Goal: Task Accomplishment & Management: Use online tool/utility

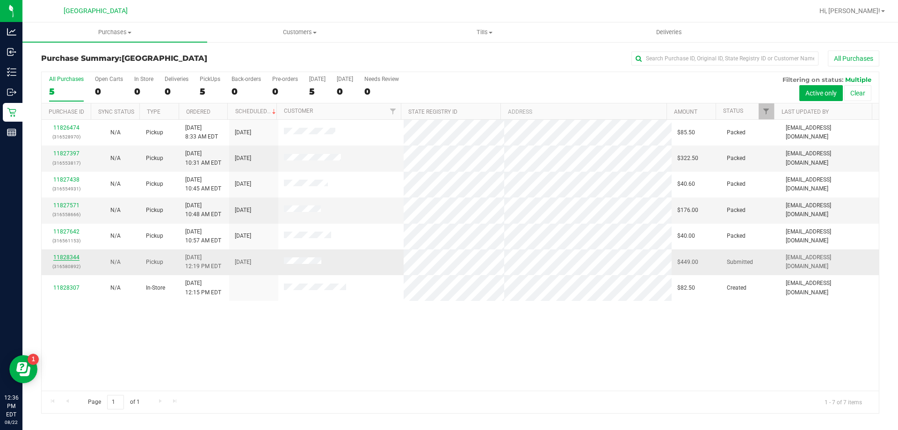
click at [69, 256] on link "11828344" at bounding box center [66, 257] width 26 height 7
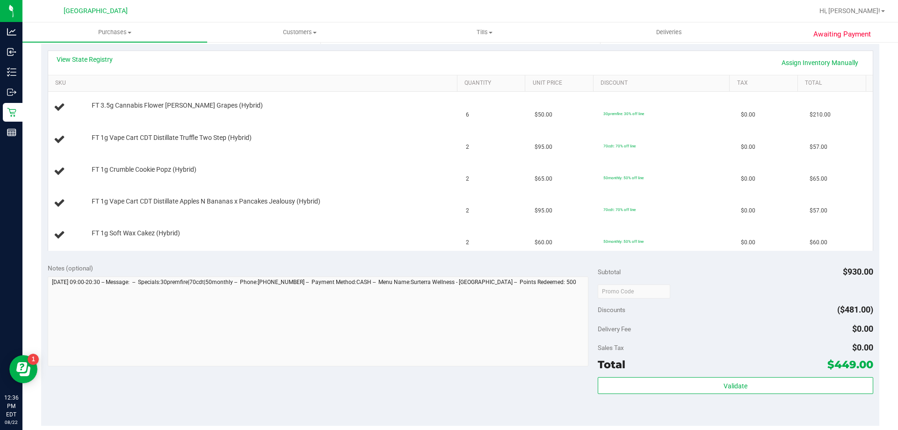
scroll to position [208, 0]
click at [105, 63] on link "View State Registry" at bounding box center [85, 59] width 56 height 9
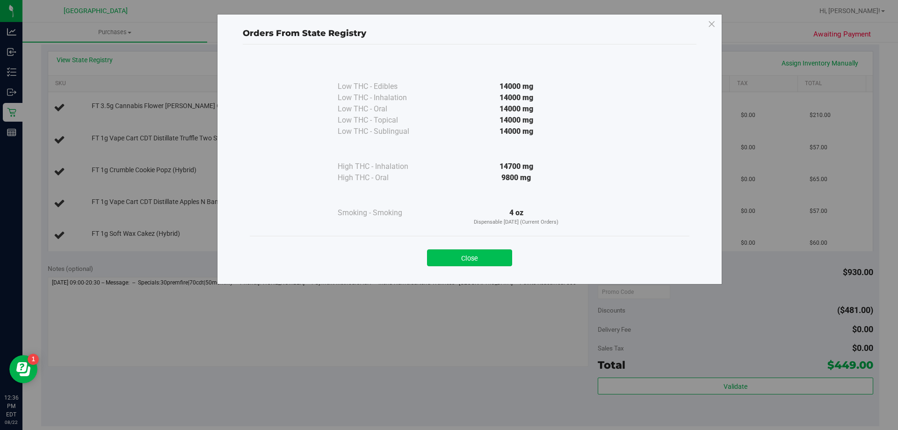
click at [475, 252] on button "Close" at bounding box center [469, 257] width 85 height 17
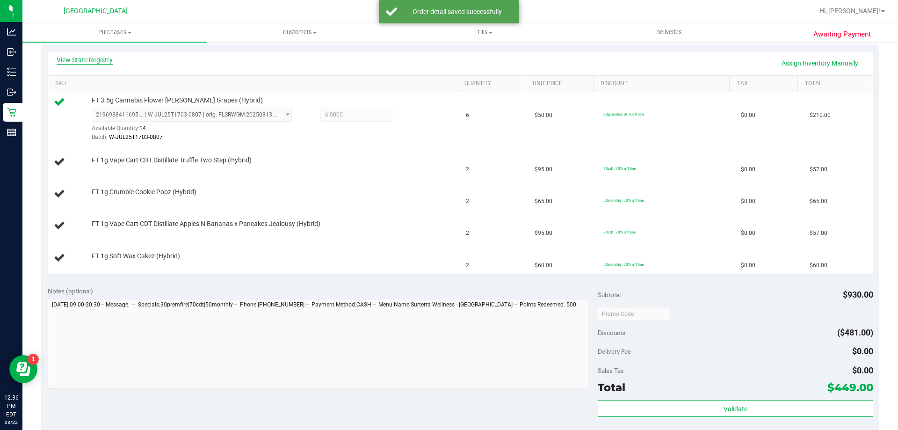
click at [101, 60] on link "View State Registry" at bounding box center [85, 59] width 56 height 9
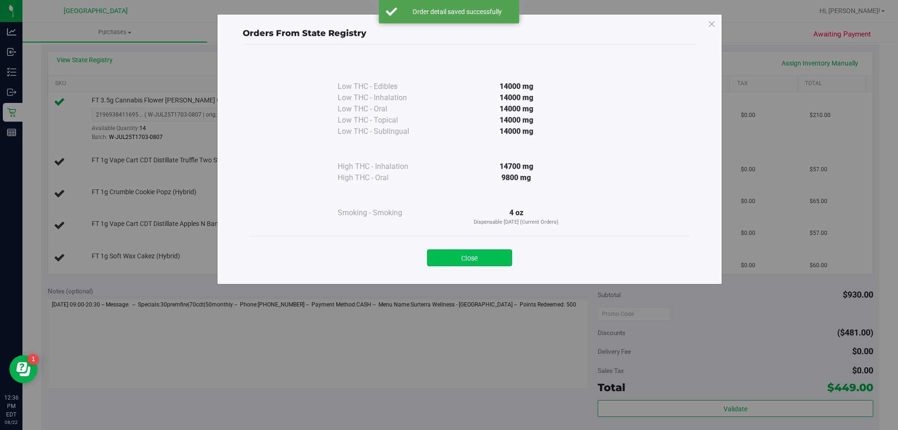
click at [487, 259] on button "Close" at bounding box center [469, 257] width 85 height 17
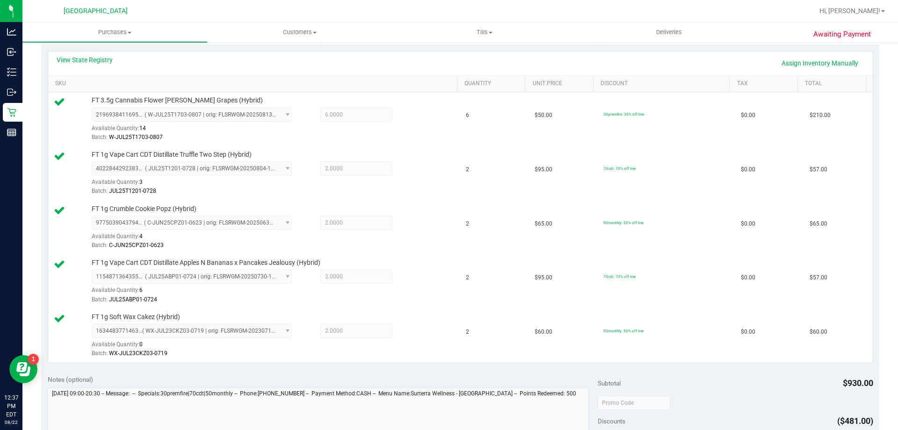
scroll to position [551, 0]
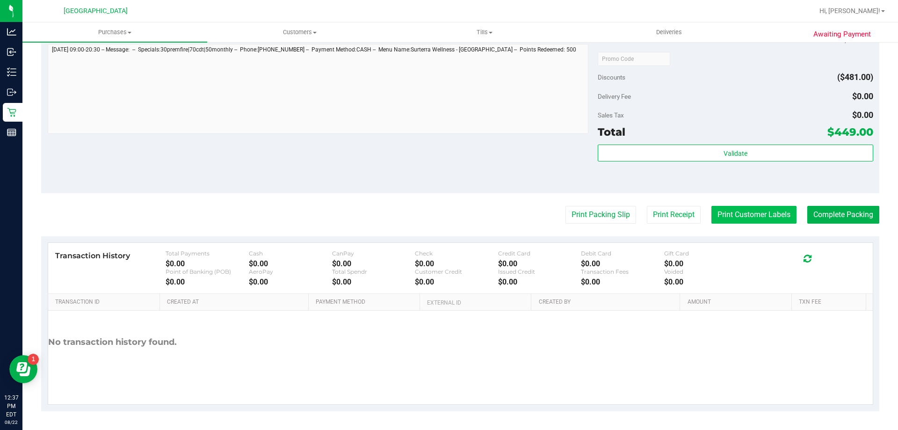
click at [764, 217] on button "Print Customer Labels" at bounding box center [753, 215] width 85 height 18
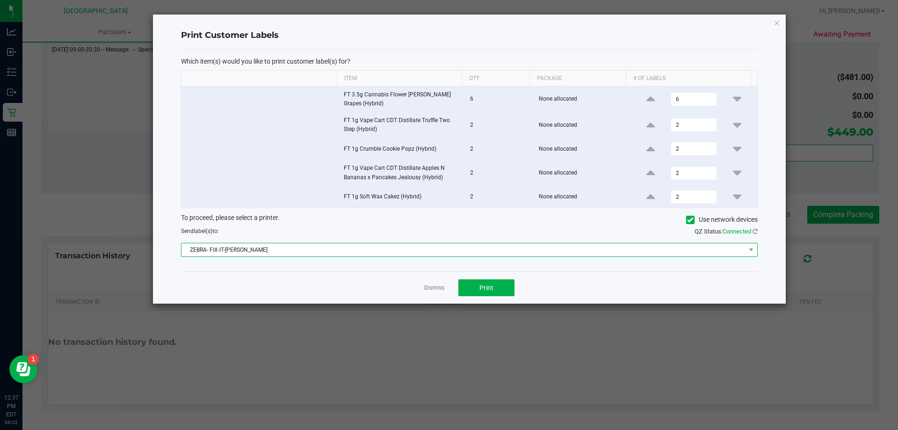
click at [476, 250] on span "ZEBRA- FIX-IT-[PERSON_NAME]" at bounding box center [463, 249] width 564 height 13
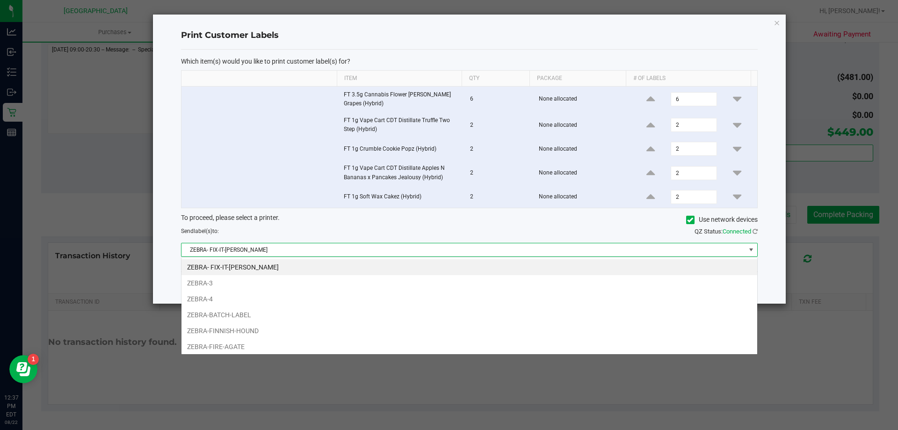
scroll to position [14, 576]
click at [248, 342] on li "ZEBRA-FIRE-AGATE" at bounding box center [469, 346] width 576 height 16
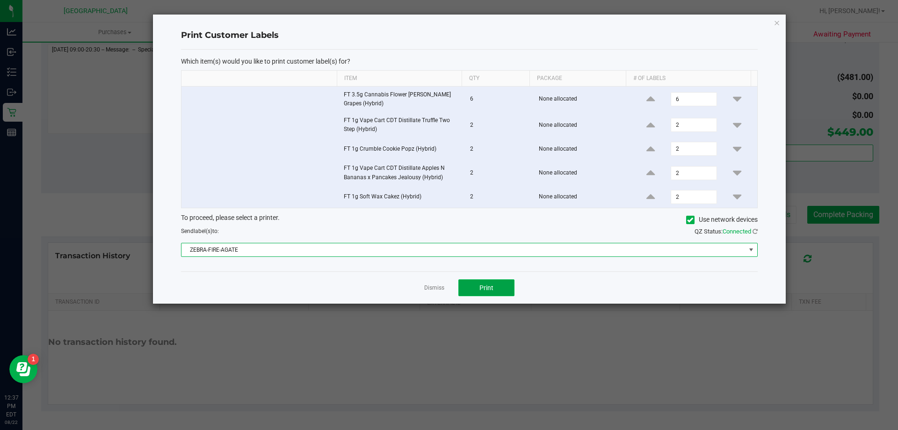
click at [500, 283] on button "Print" at bounding box center [486, 287] width 56 height 17
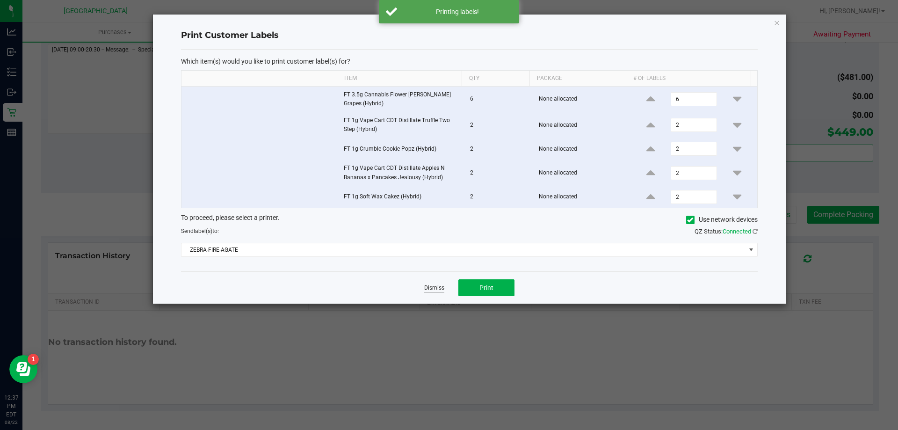
click at [429, 285] on link "Dismiss" at bounding box center [434, 288] width 20 height 8
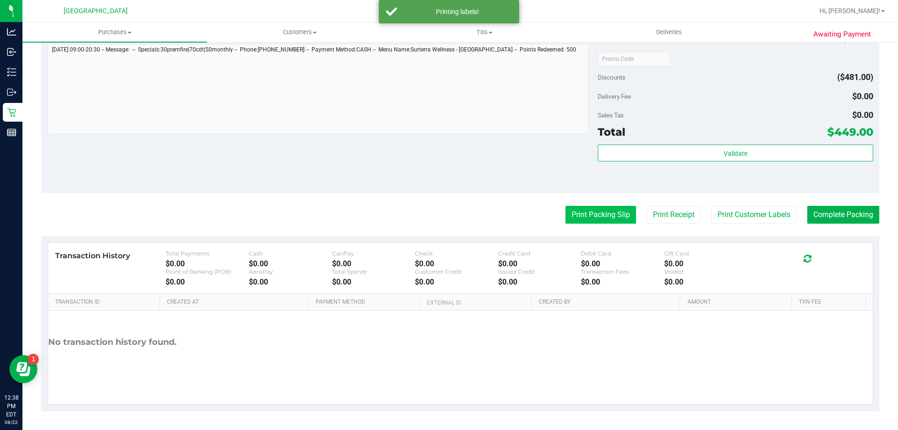
click at [577, 208] on button "Print Packing Slip" at bounding box center [600, 215] width 71 height 18
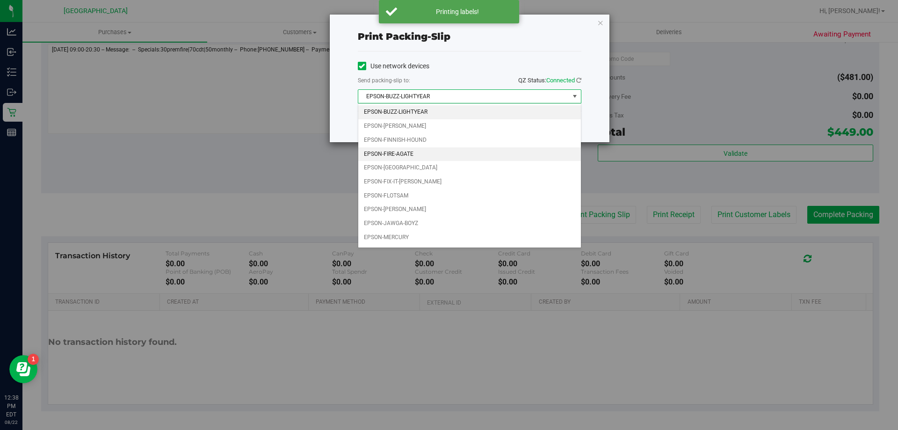
click at [404, 155] on li "EPSON-FIRE-AGATE" at bounding box center [469, 154] width 223 height 14
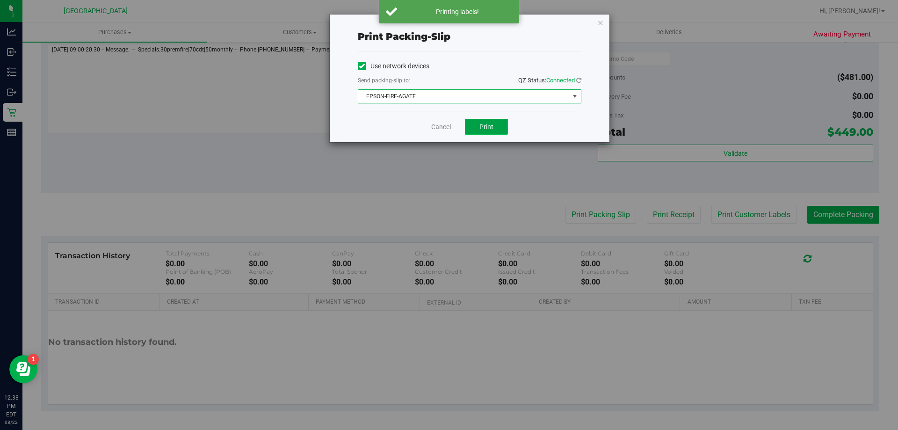
click at [482, 124] on span "Print" at bounding box center [486, 126] width 14 height 7
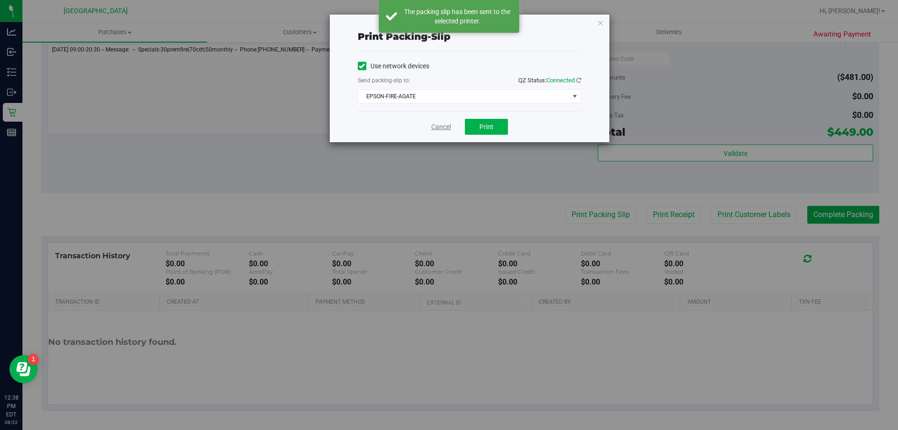
click at [439, 127] on link "Cancel" at bounding box center [441, 127] width 20 height 10
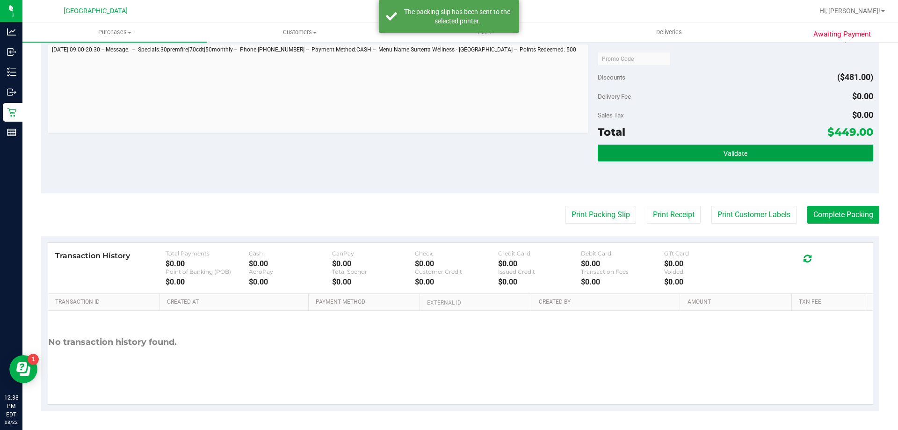
click at [711, 148] on button "Validate" at bounding box center [735, 152] width 275 height 17
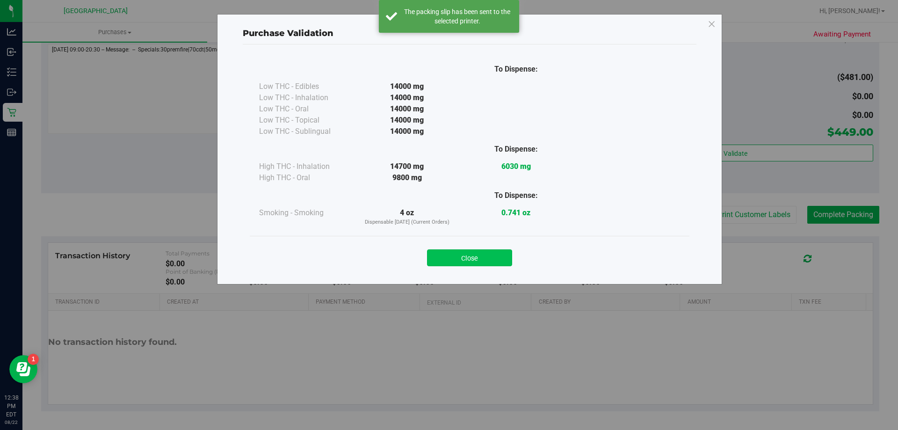
click at [483, 256] on button "Close" at bounding box center [469, 257] width 85 height 17
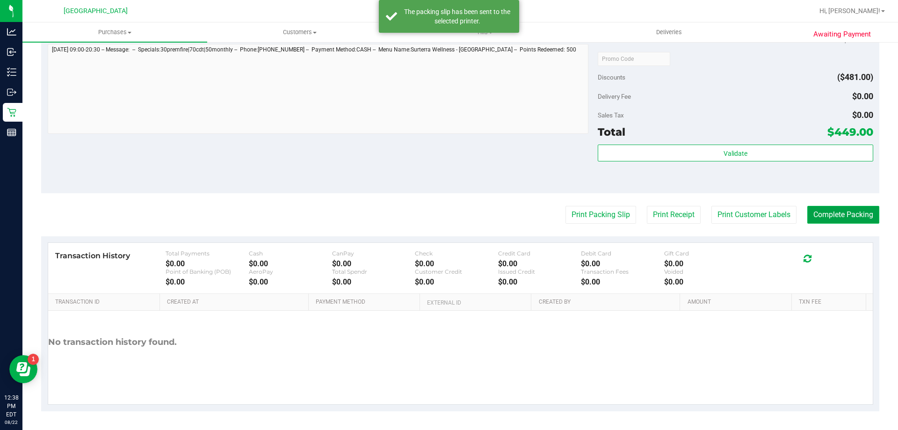
click at [810, 218] on button "Complete Packing" at bounding box center [843, 215] width 72 height 18
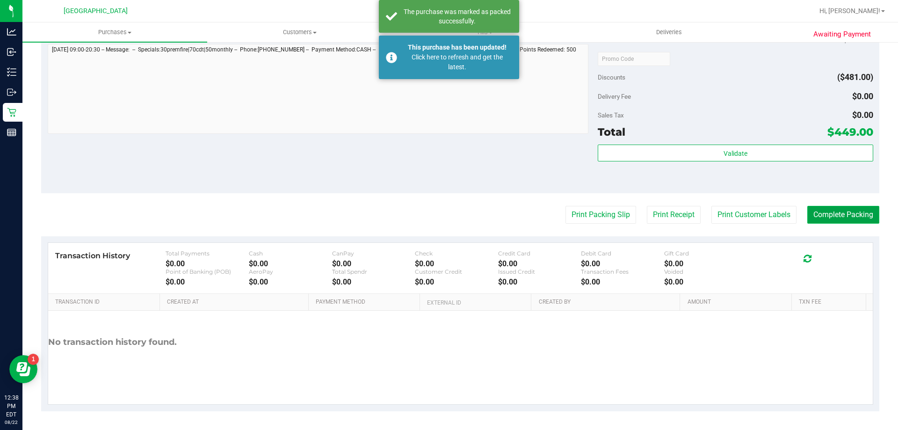
click at [835, 207] on button "Complete Packing" at bounding box center [843, 215] width 72 height 18
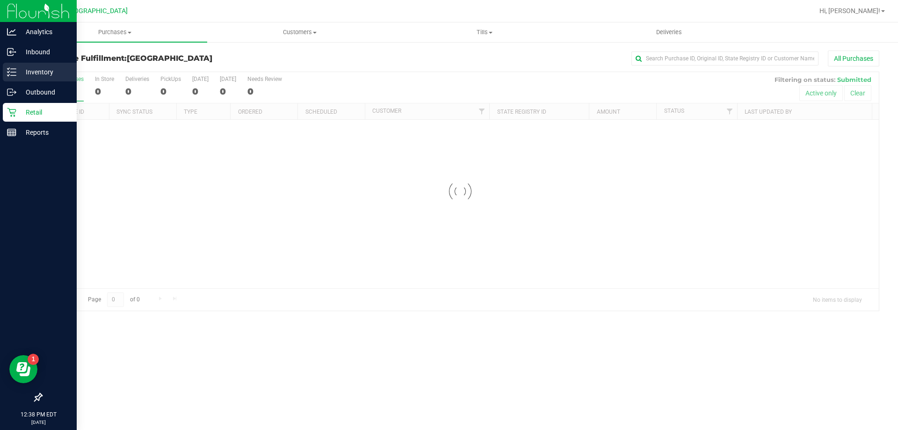
click at [13, 75] on line at bounding box center [13, 75] width 5 height 0
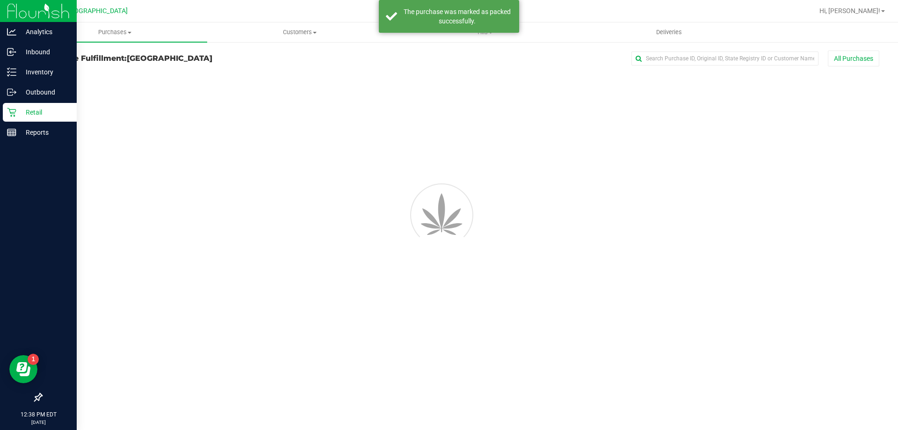
click at [187, 52] on div "Purchase Fulfillment: [GEOGRAPHIC_DATA] WC All Purchases" at bounding box center [460, 60] width 838 height 21
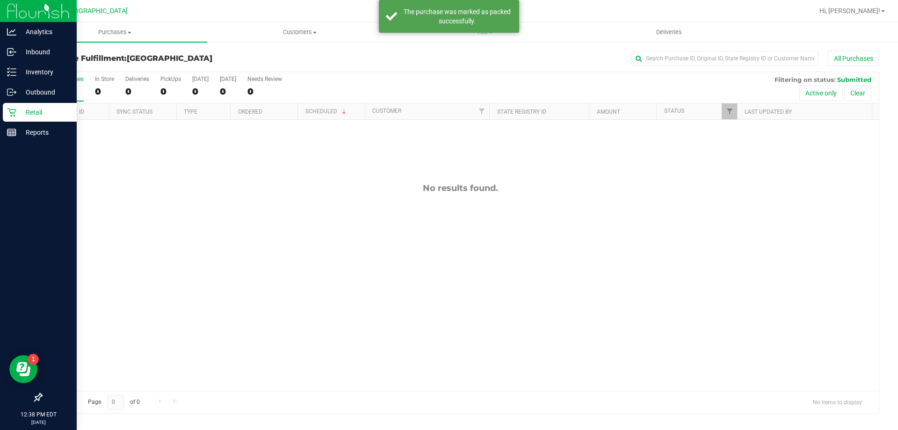
click at [10, 72] on icon at bounding box center [11, 71] width 9 height 9
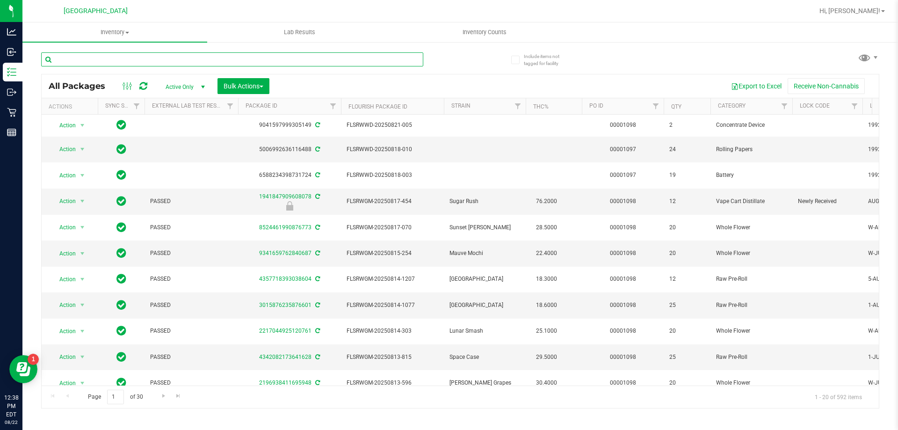
click at [156, 61] on input "text" at bounding box center [232, 59] width 382 height 14
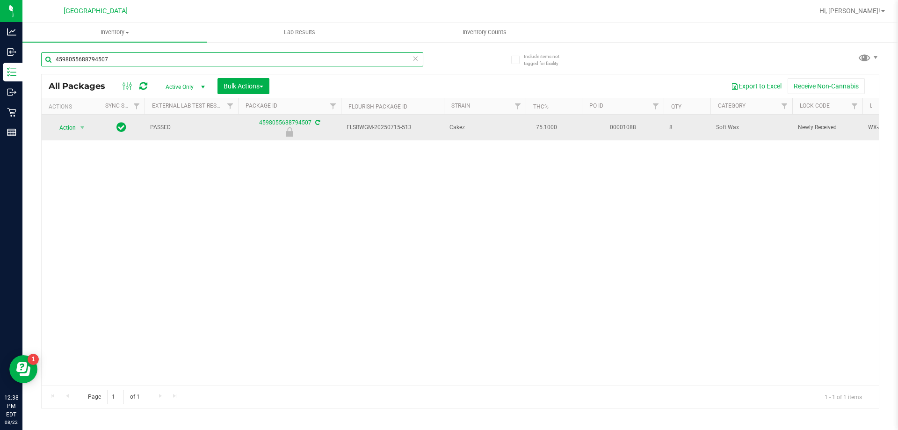
type input "4598055688794507"
click at [71, 129] on span "Action" at bounding box center [63, 127] width 25 height 13
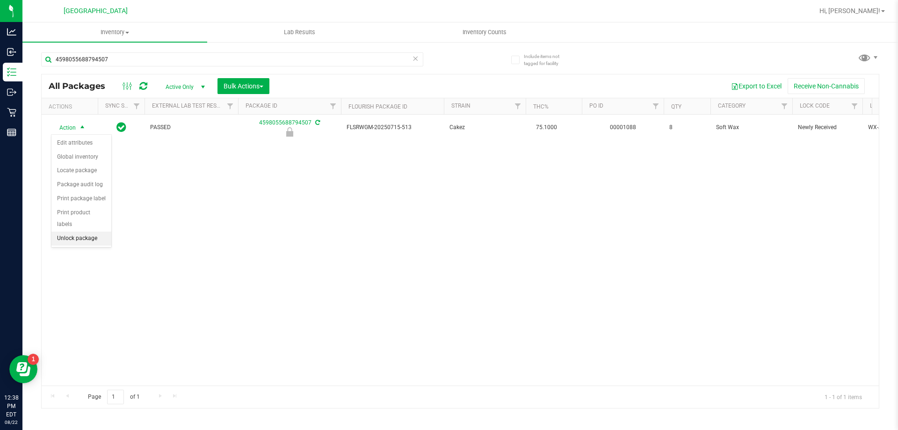
click at [93, 231] on li "Unlock package" at bounding box center [81, 238] width 60 height 14
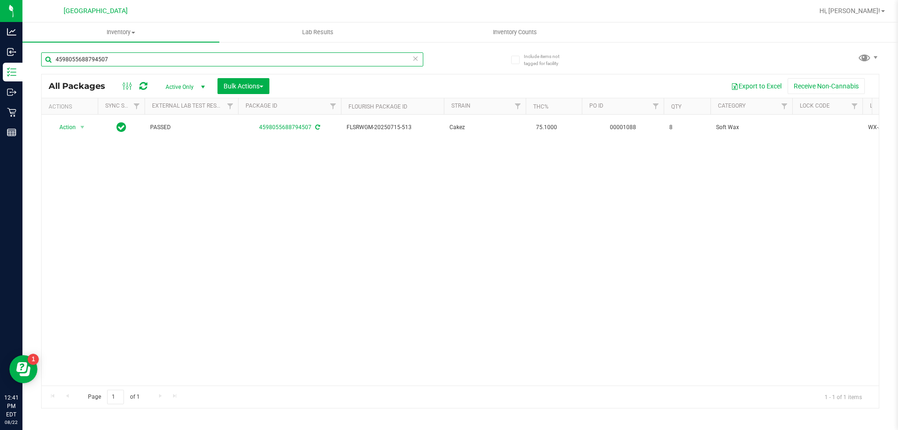
click at [165, 60] on input "4598055688794507" at bounding box center [232, 59] width 382 height 14
click at [416, 58] on icon at bounding box center [415, 57] width 7 height 11
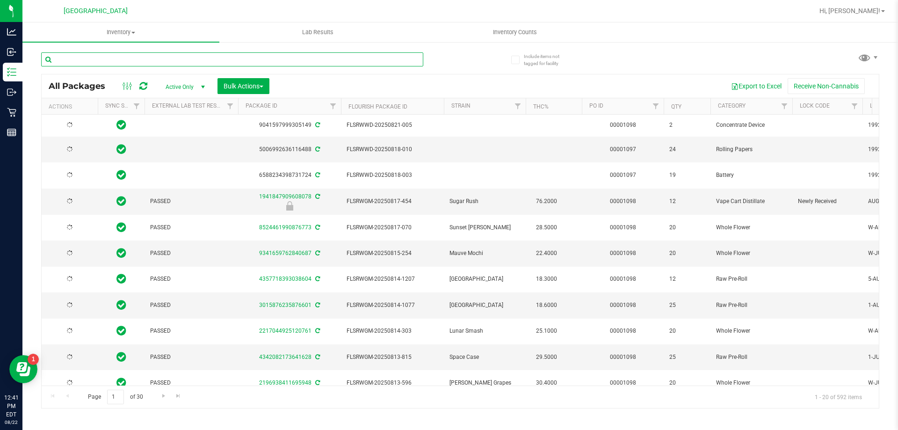
click at [162, 61] on input "text" at bounding box center [232, 59] width 382 height 14
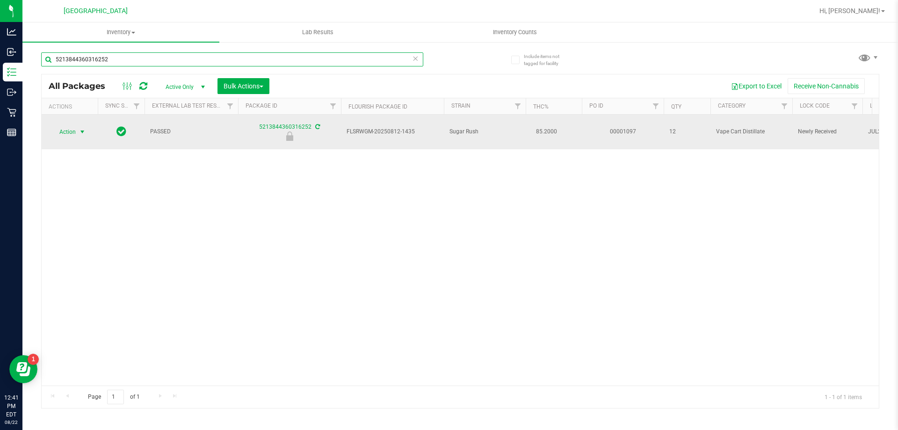
type input "5213844360316252"
click at [80, 132] on span "select" at bounding box center [82, 131] width 7 height 7
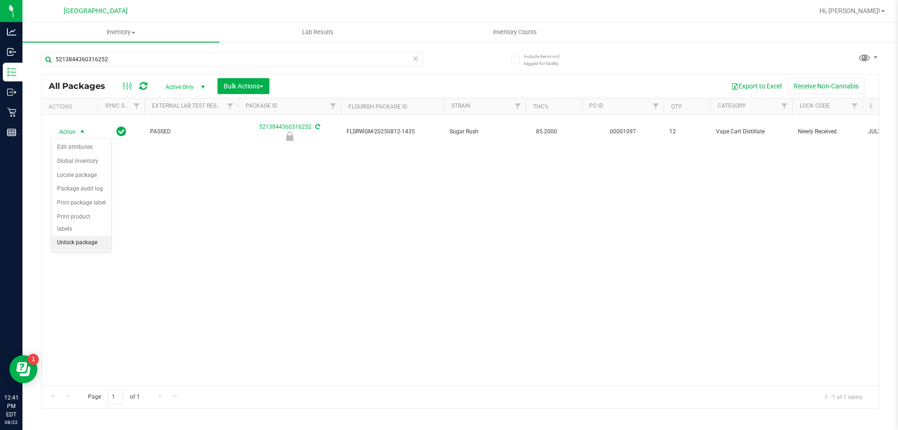
click at [80, 236] on li "Unlock package" at bounding box center [81, 243] width 60 height 14
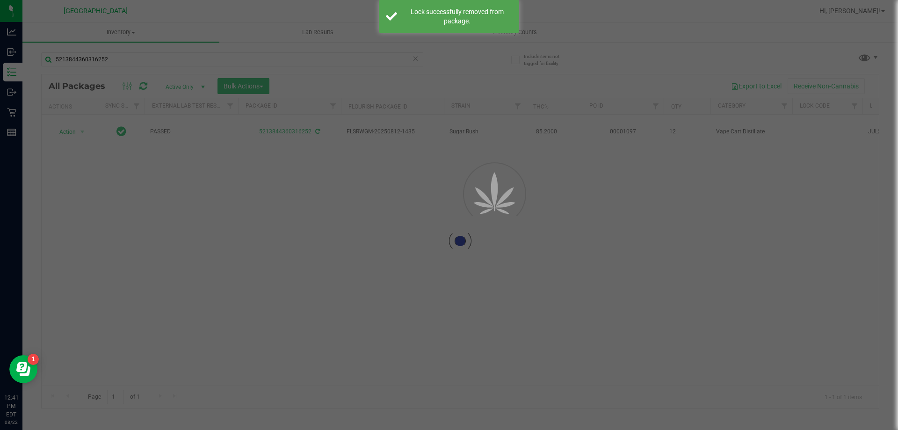
click at [417, 57] on icon at bounding box center [415, 57] width 7 height 11
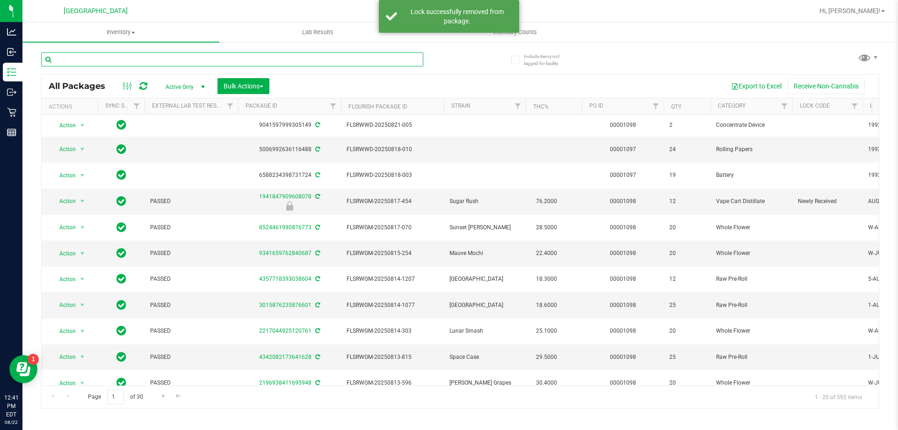
click at [189, 60] on input "text" at bounding box center [232, 59] width 382 height 14
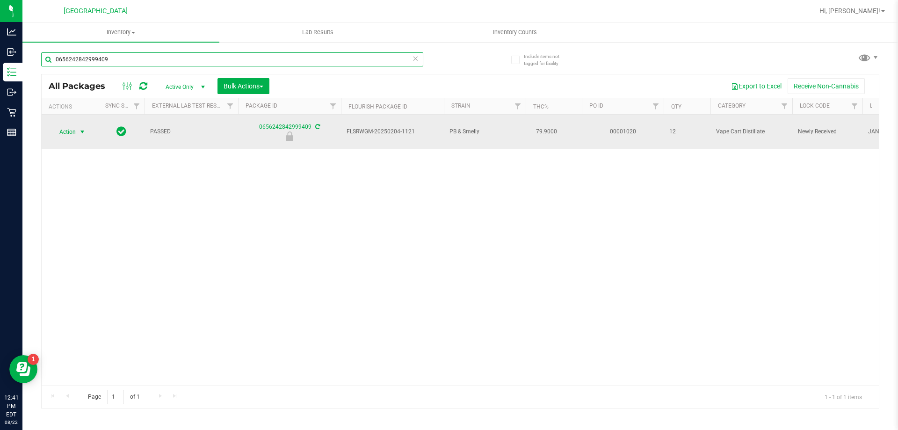
type input "0656242842999409"
click at [80, 131] on span "select" at bounding box center [82, 131] width 7 height 7
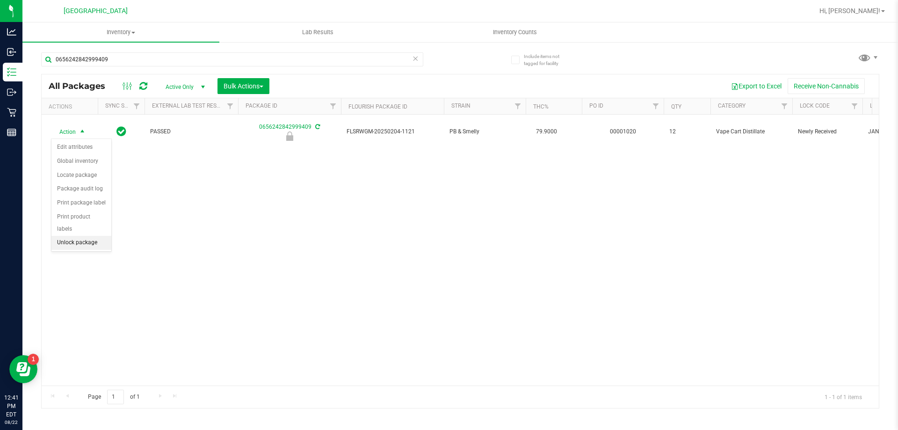
click at [89, 236] on li "Unlock package" at bounding box center [81, 243] width 60 height 14
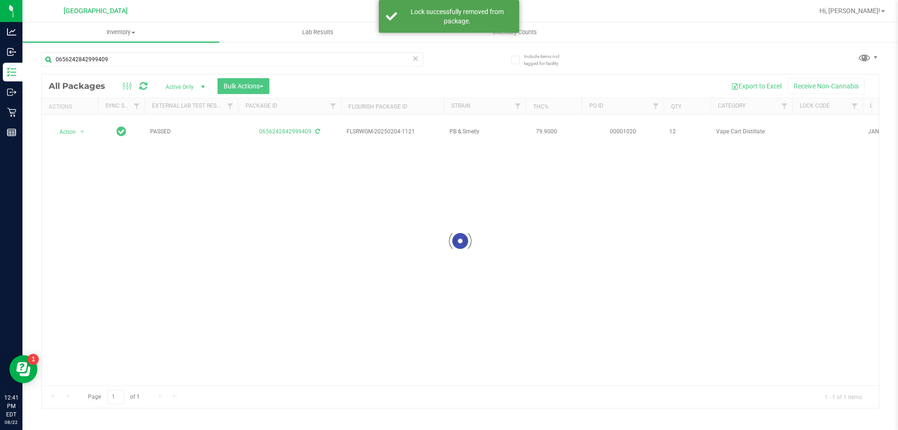
click at [415, 62] on icon at bounding box center [415, 57] width 7 height 11
click at [247, 60] on input "text" at bounding box center [232, 59] width 382 height 14
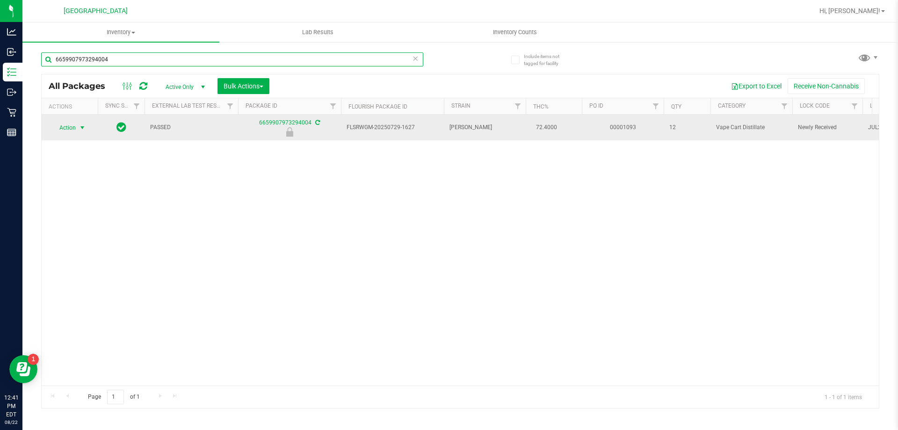
type input "6659907973294004"
click at [83, 127] on span "select" at bounding box center [82, 127] width 7 height 7
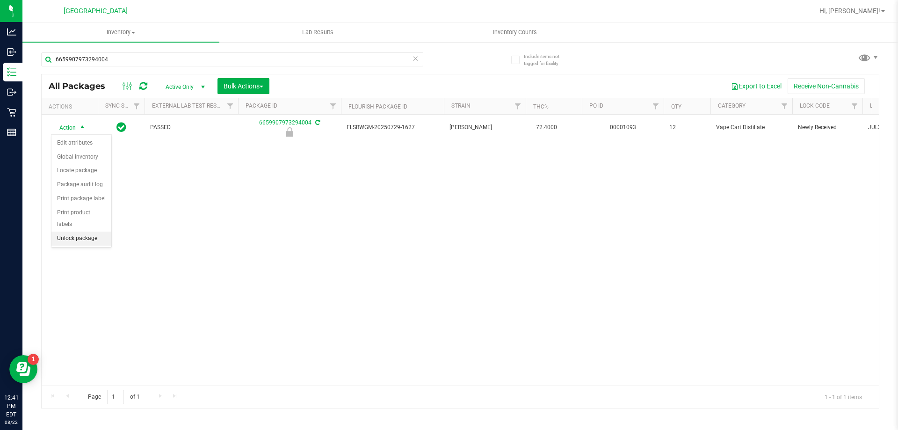
click at [71, 231] on li "Unlock package" at bounding box center [81, 238] width 60 height 14
click at [418, 57] on icon at bounding box center [415, 57] width 7 height 11
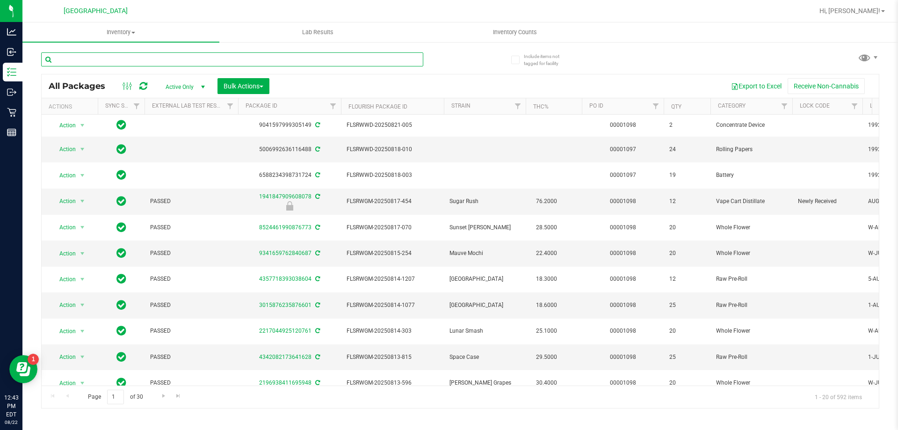
click at [219, 59] on input "text" at bounding box center [232, 59] width 382 height 14
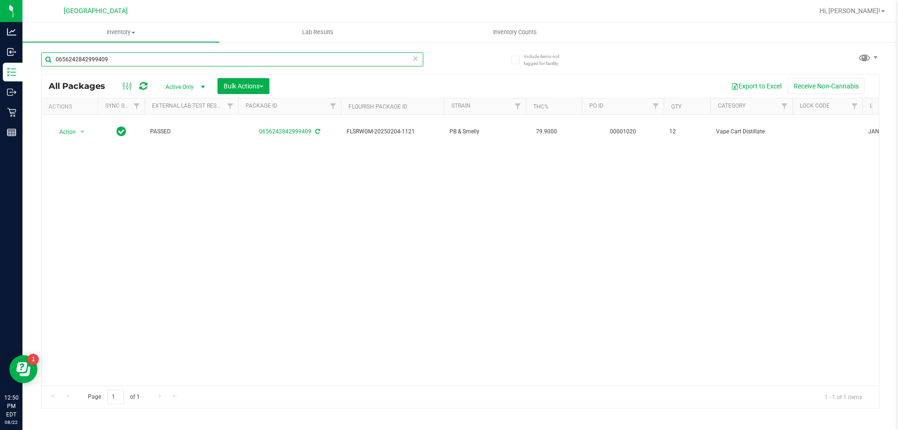
type input "0656242842999409"
